Goal: Find contact information: Find contact information

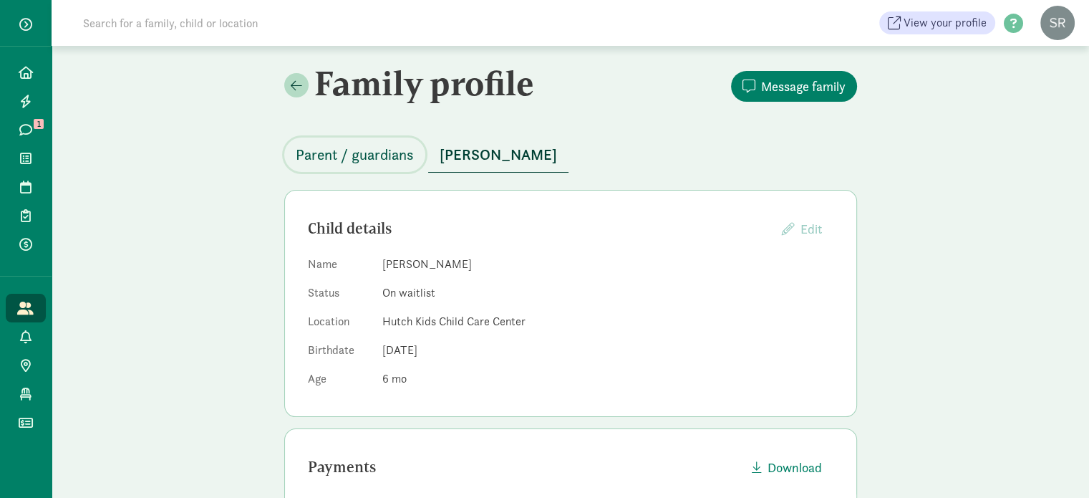
click at [327, 151] on span "Parent / guardians" at bounding box center [355, 154] width 118 height 23
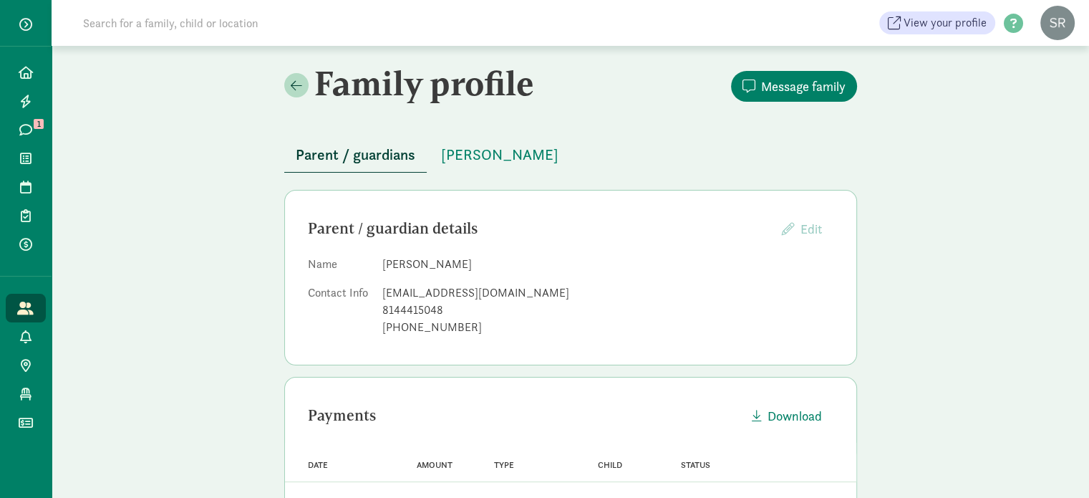
click at [418, 292] on div "[EMAIL_ADDRESS][DOMAIN_NAME]" at bounding box center [607, 292] width 451 height 17
copy dd "[EMAIL_ADDRESS][DOMAIN_NAME]"
click at [472, 160] on span "[PERSON_NAME]" at bounding box center [499, 154] width 117 height 23
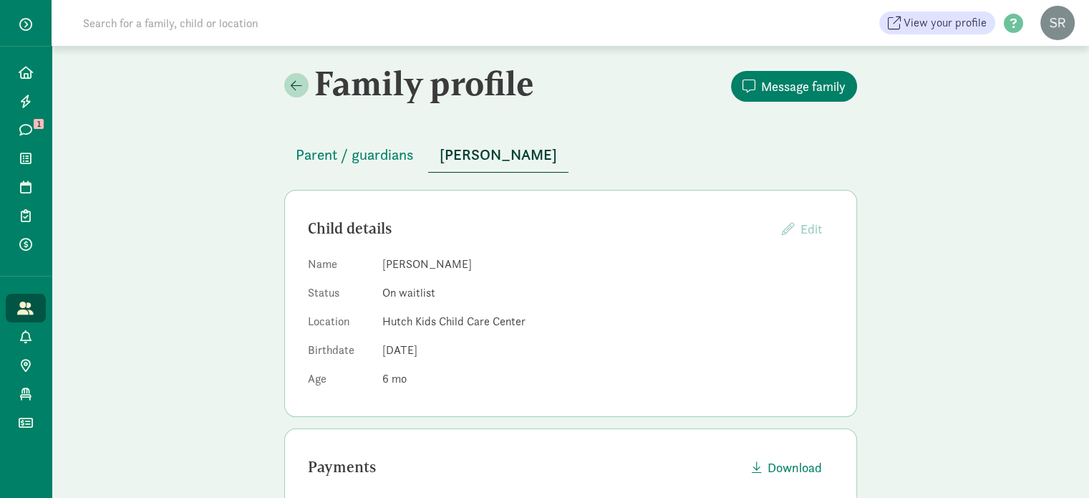
click at [404, 263] on dd "[PERSON_NAME]" at bounding box center [607, 264] width 451 height 17
copy dd "Vesalius"
click at [366, 141] on button "Parent / guardians" at bounding box center [354, 154] width 141 height 34
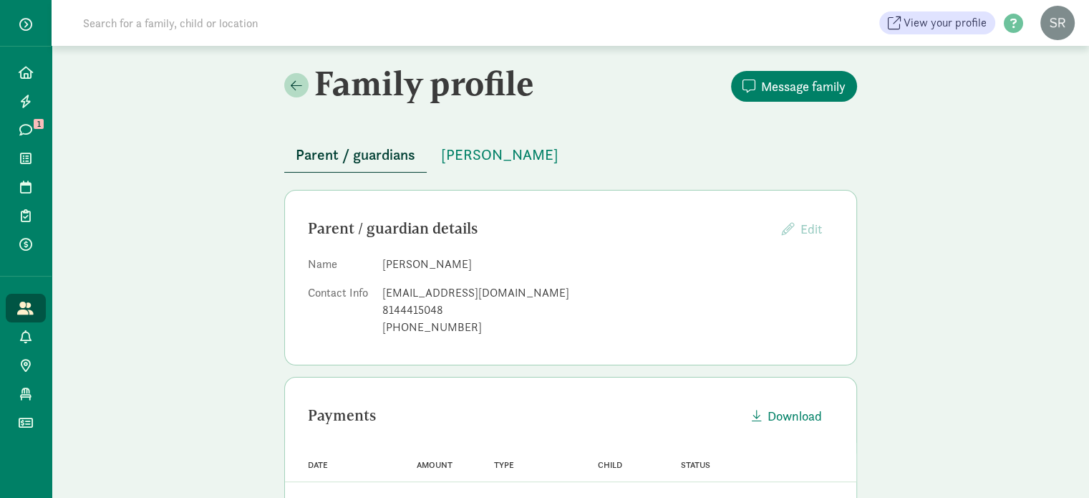
click at [392, 263] on dd "[PERSON_NAME]" at bounding box center [607, 264] width 451 height 17
copy dd "Steffi"
click at [276, 22] on input at bounding box center [275, 23] width 402 height 29
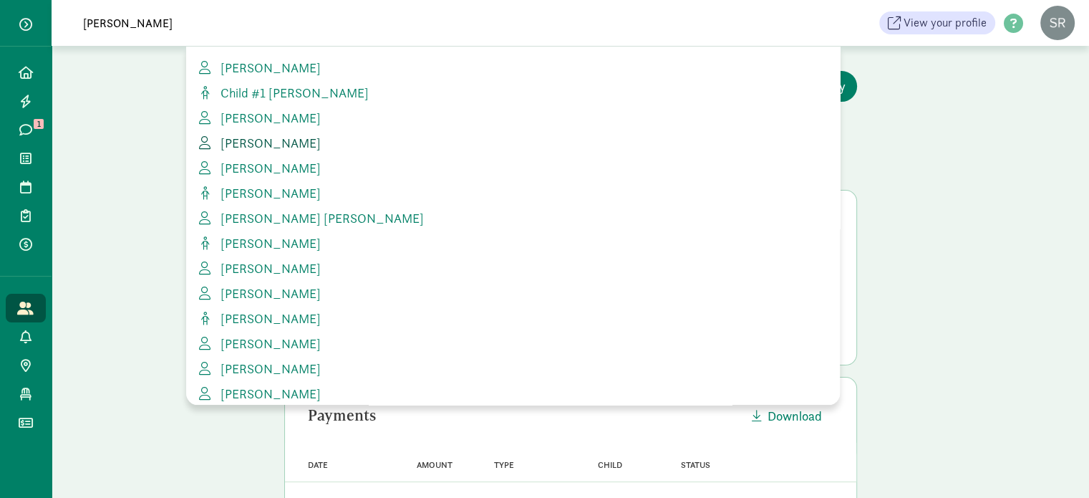
type input "[PERSON_NAME]"
click at [256, 148] on span "[PERSON_NAME]" at bounding box center [268, 143] width 106 height 16
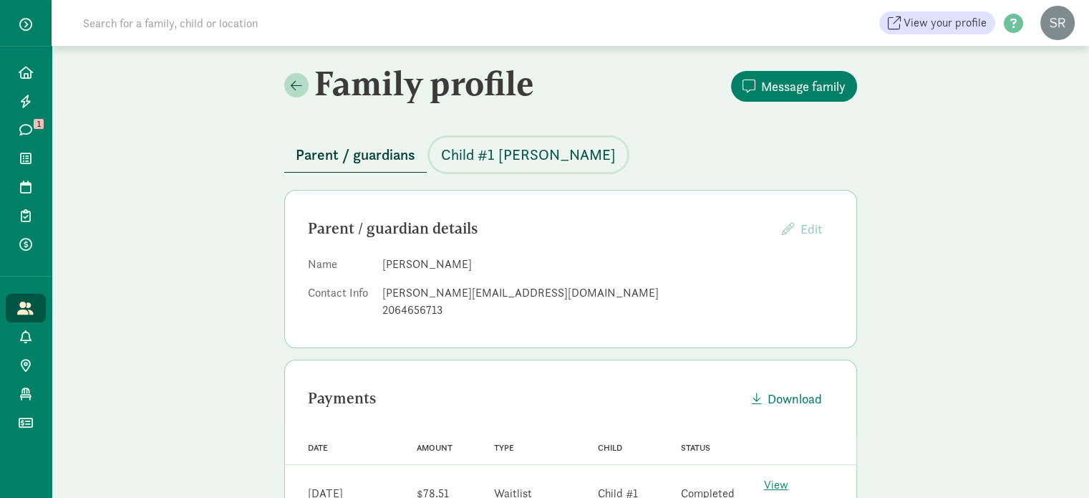
click at [495, 158] on span "Child #1 [PERSON_NAME]" at bounding box center [528, 154] width 175 height 23
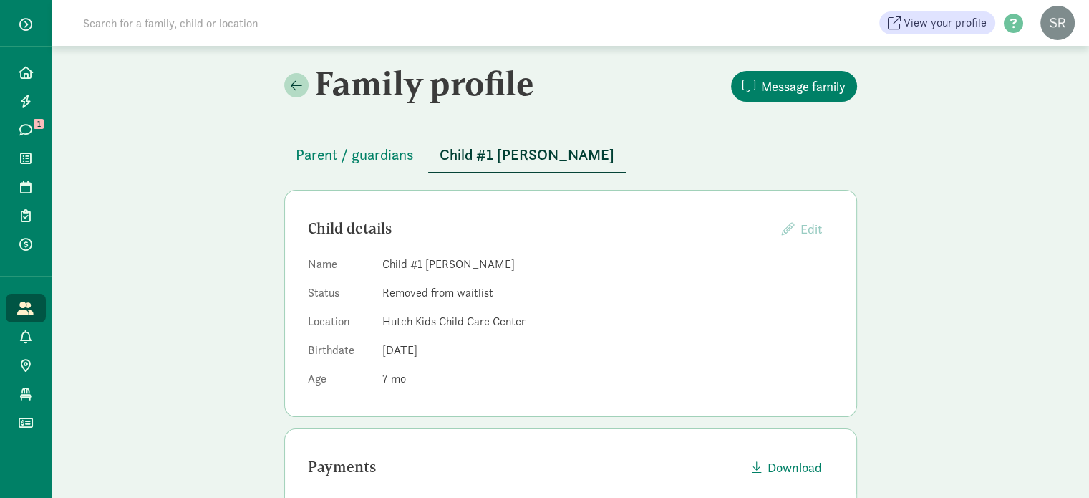
click at [116, 25] on input at bounding box center [275, 23] width 402 height 29
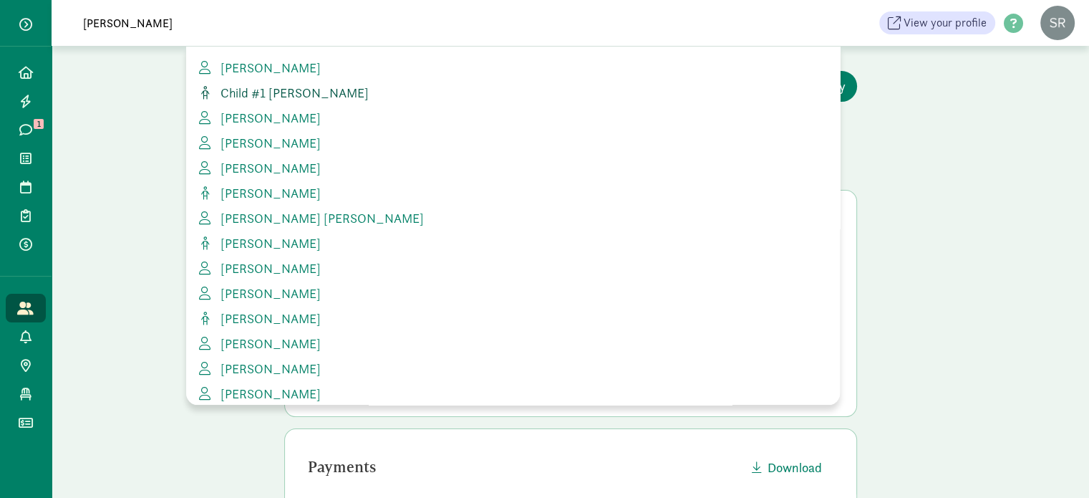
type input "[PERSON_NAME]"
click at [263, 92] on span "Child #1 [PERSON_NAME]" at bounding box center [292, 92] width 154 height 16
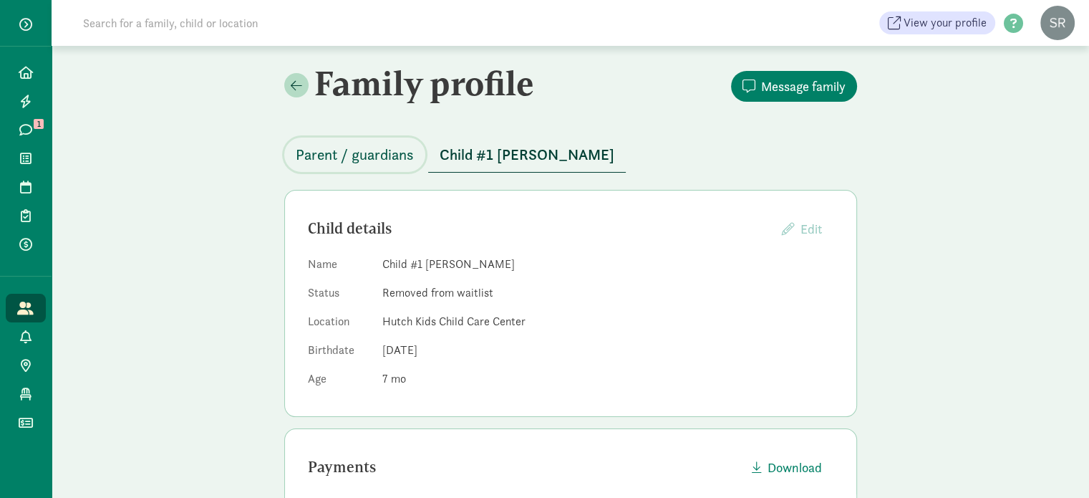
click at [387, 160] on span "Parent / guardians" at bounding box center [355, 154] width 118 height 23
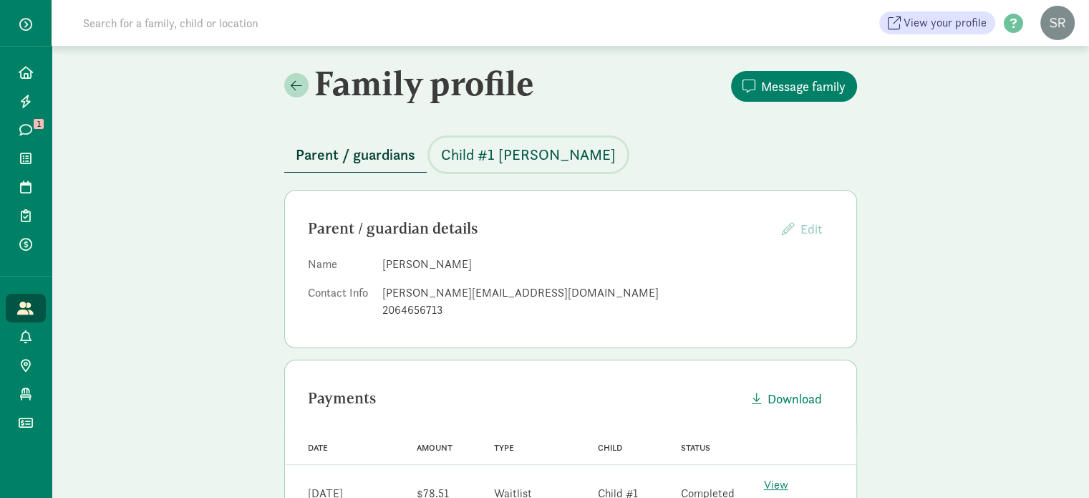
click at [478, 149] on span "Child #1 [PERSON_NAME]" at bounding box center [528, 154] width 175 height 23
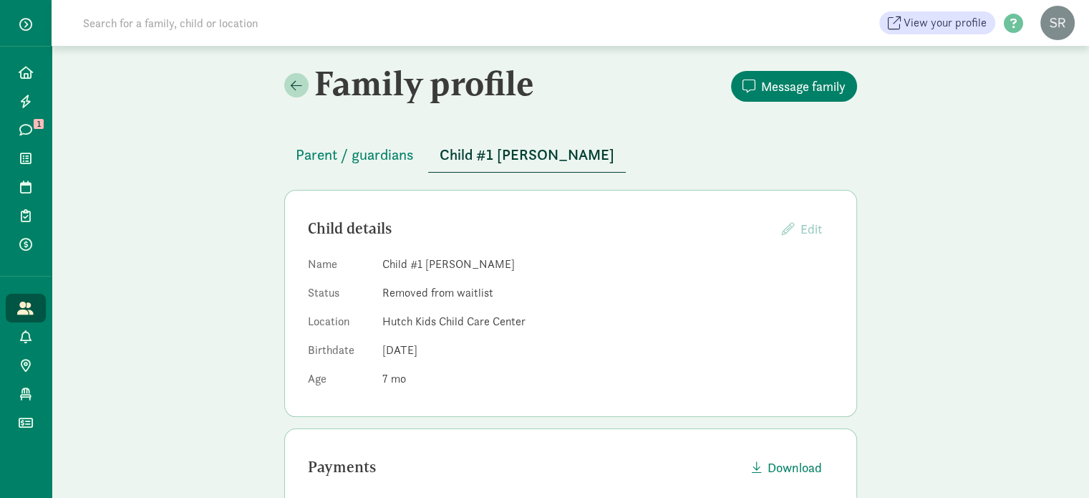
drag, startPoint x: 158, startPoint y: 21, endPoint x: 178, endPoint y: 29, distance: 20.9
click at [159, 21] on input at bounding box center [275, 23] width 402 height 29
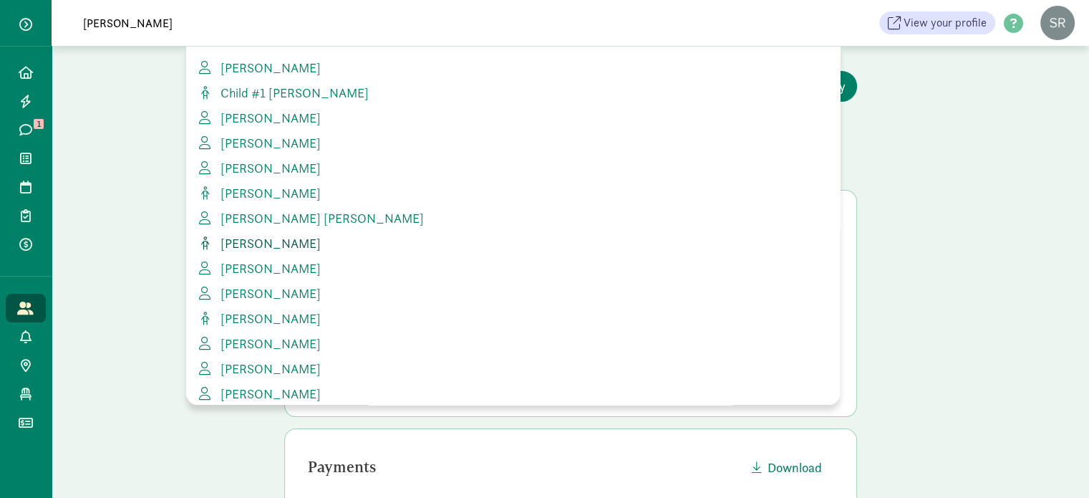
type input "[PERSON_NAME]"
click at [234, 243] on span "[PERSON_NAME]" at bounding box center [268, 243] width 106 height 16
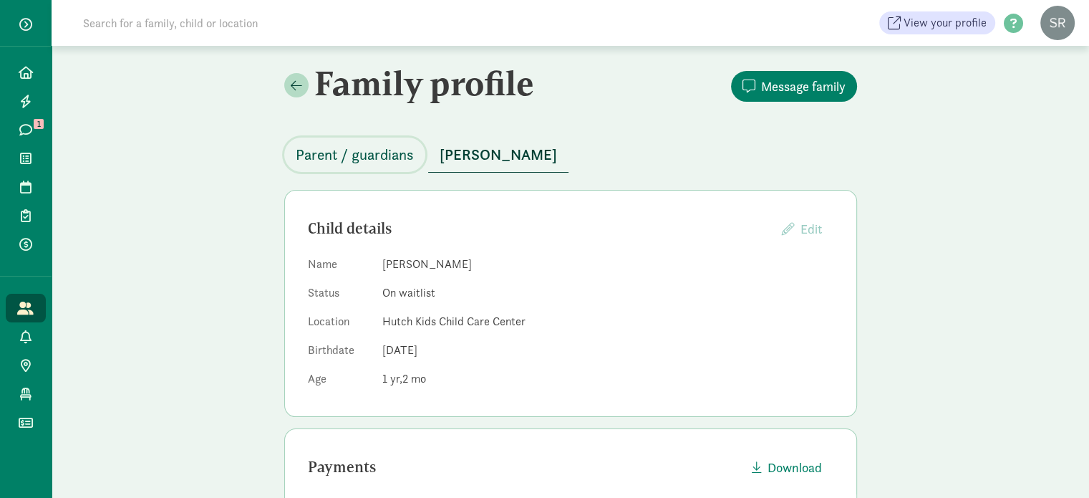
click at [378, 148] on span "Parent / guardians" at bounding box center [355, 154] width 118 height 23
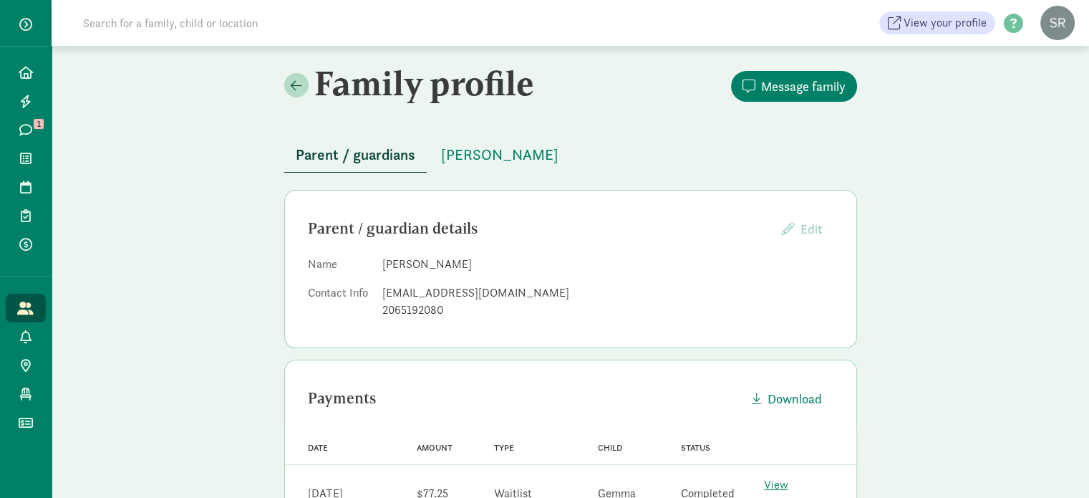
click at [424, 297] on div "[EMAIL_ADDRESS][DOMAIN_NAME]" at bounding box center [607, 292] width 451 height 17
copy dd "[EMAIL_ADDRESS][DOMAIN_NAME]"
drag, startPoint x: 416, startPoint y: 266, endPoint x: 384, endPoint y: 259, distance: 33.0
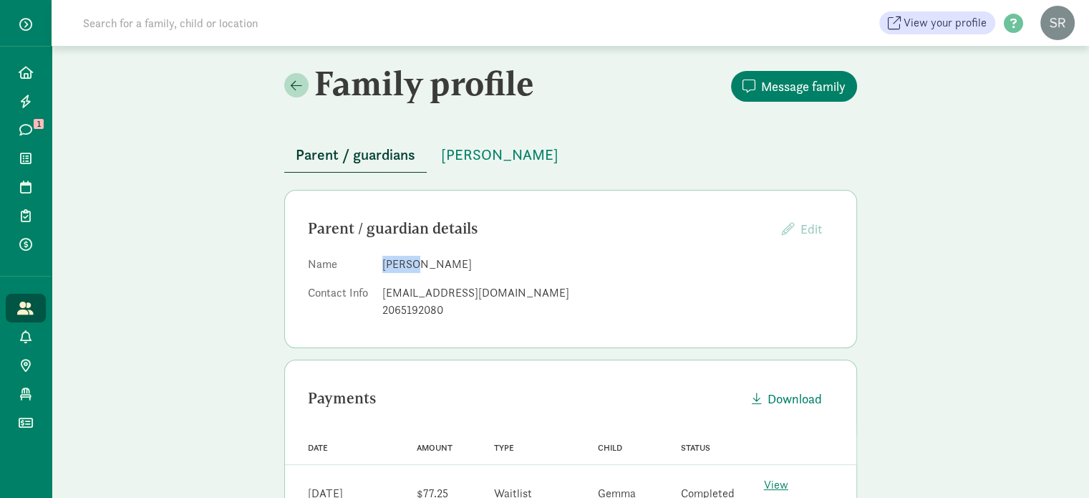
click at [384, 259] on dd "[PERSON_NAME]" at bounding box center [607, 264] width 451 height 17
copy dd "Yi-Wen"
